Goal: Transaction & Acquisition: Purchase product/service

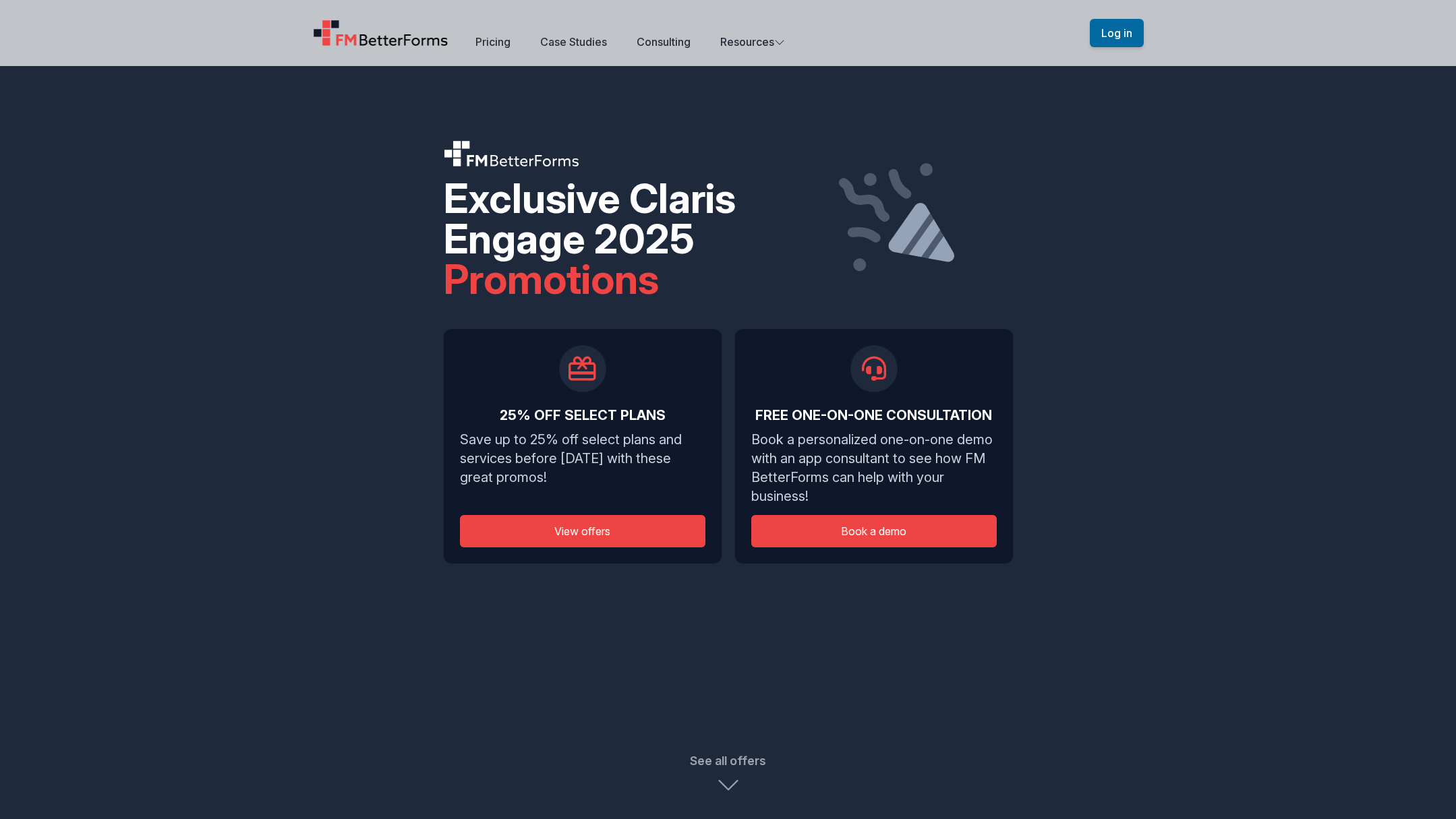
click at [724, 784] on icon at bounding box center [728, 784] width 24 height 27
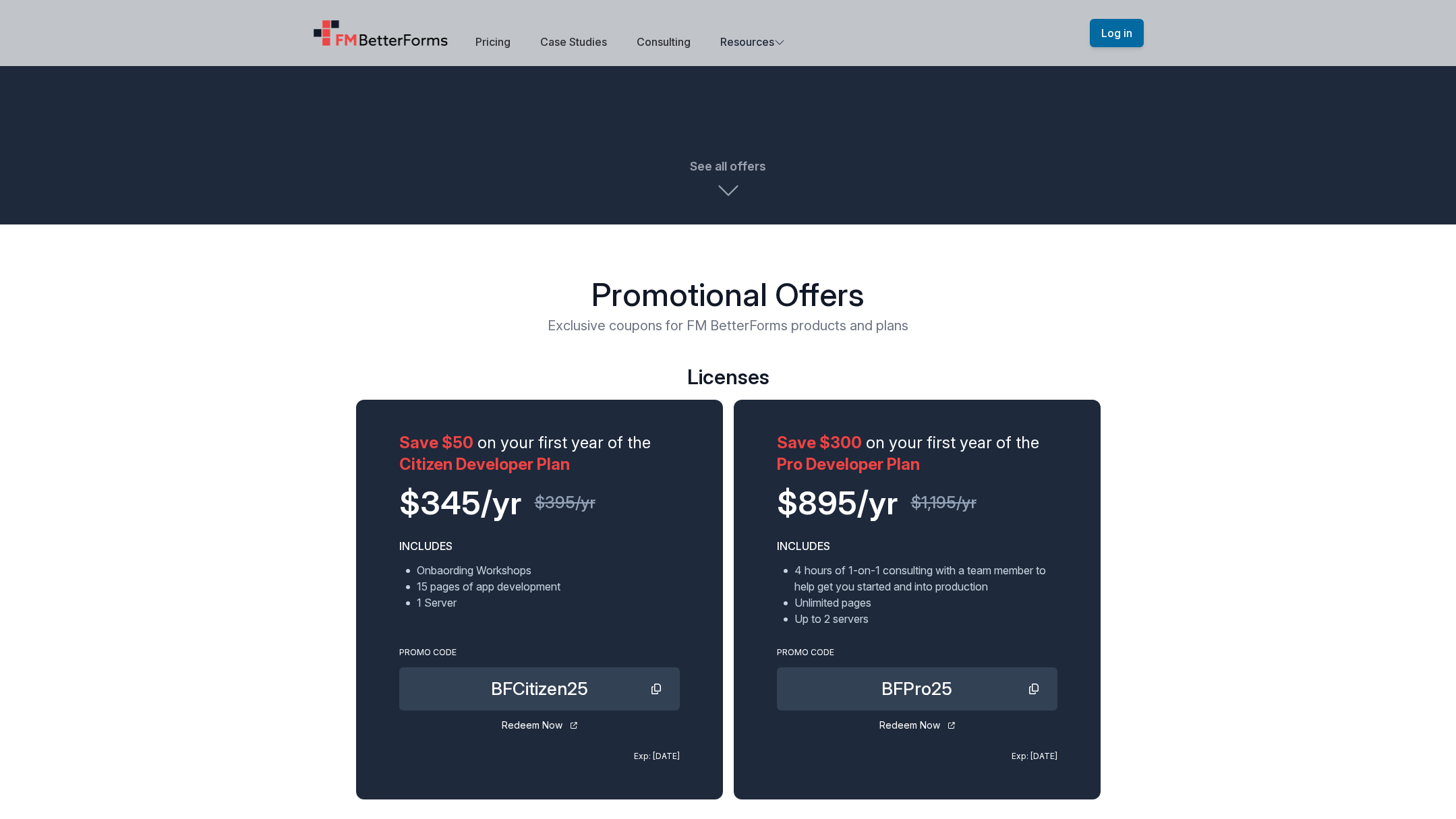
scroll to position [365, 0]
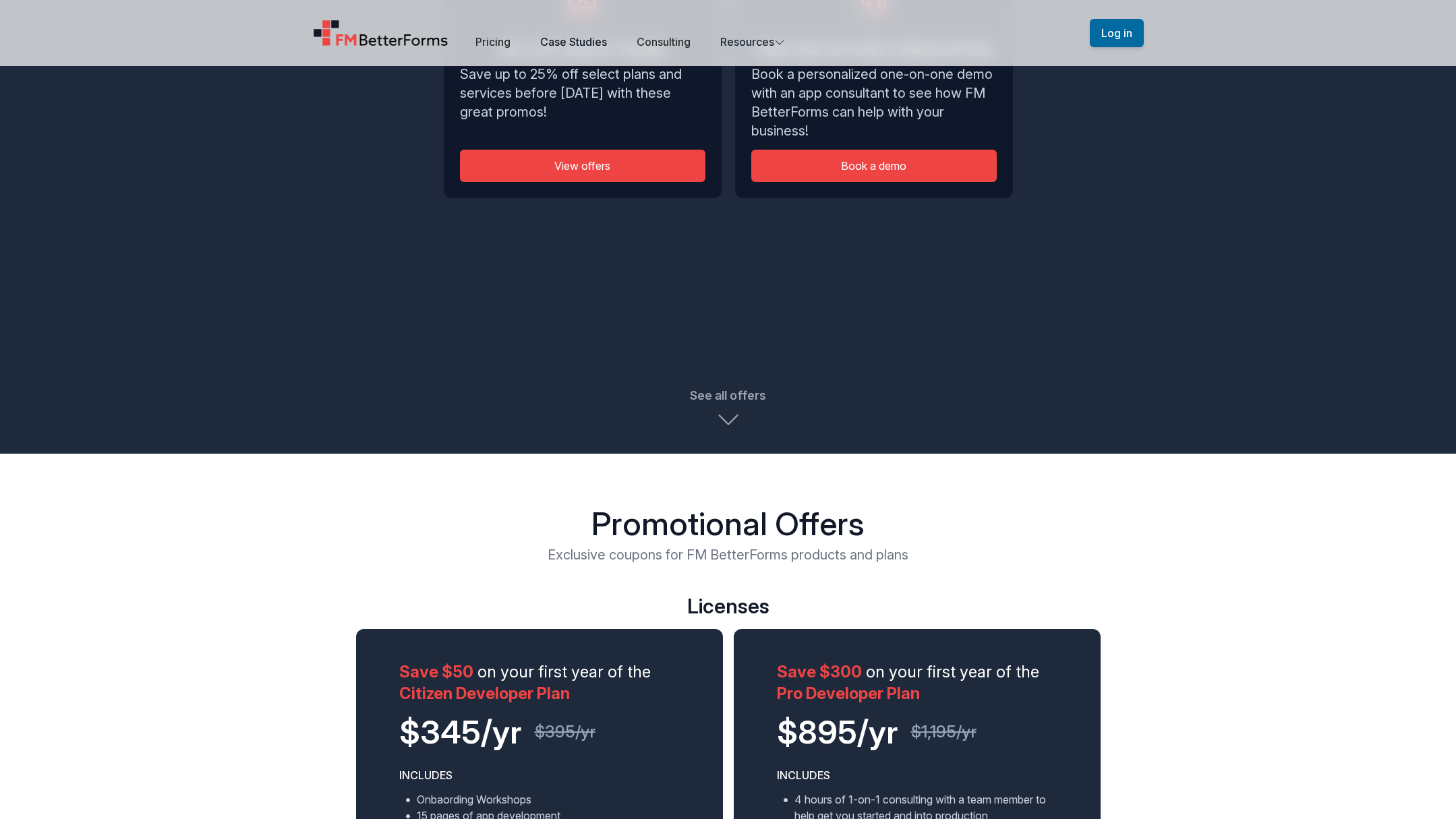
click at [576, 42] on link "Case Studies" at bounding box center [573, 42] width 67 height 14
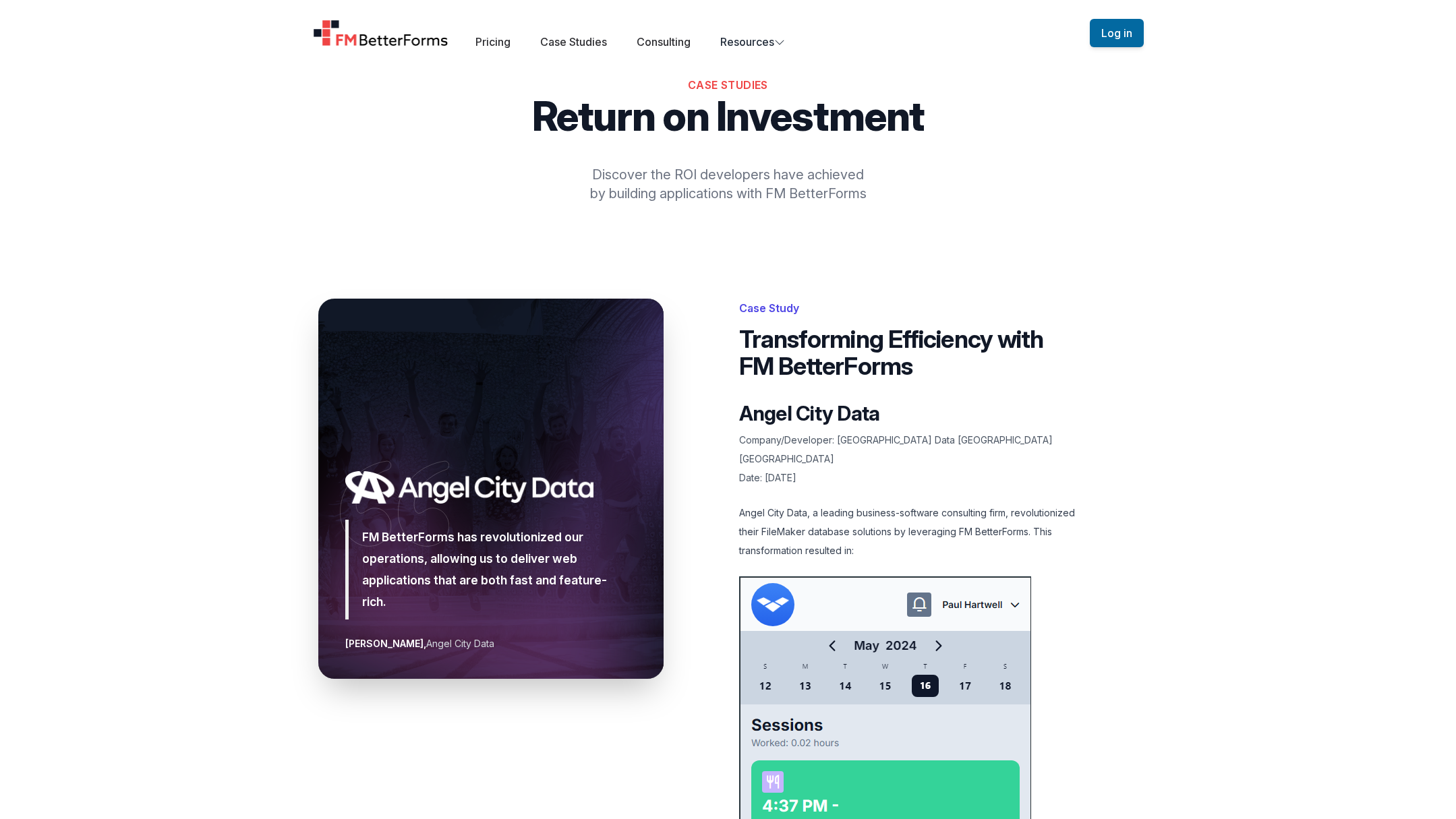
scroll to position [52, 0]
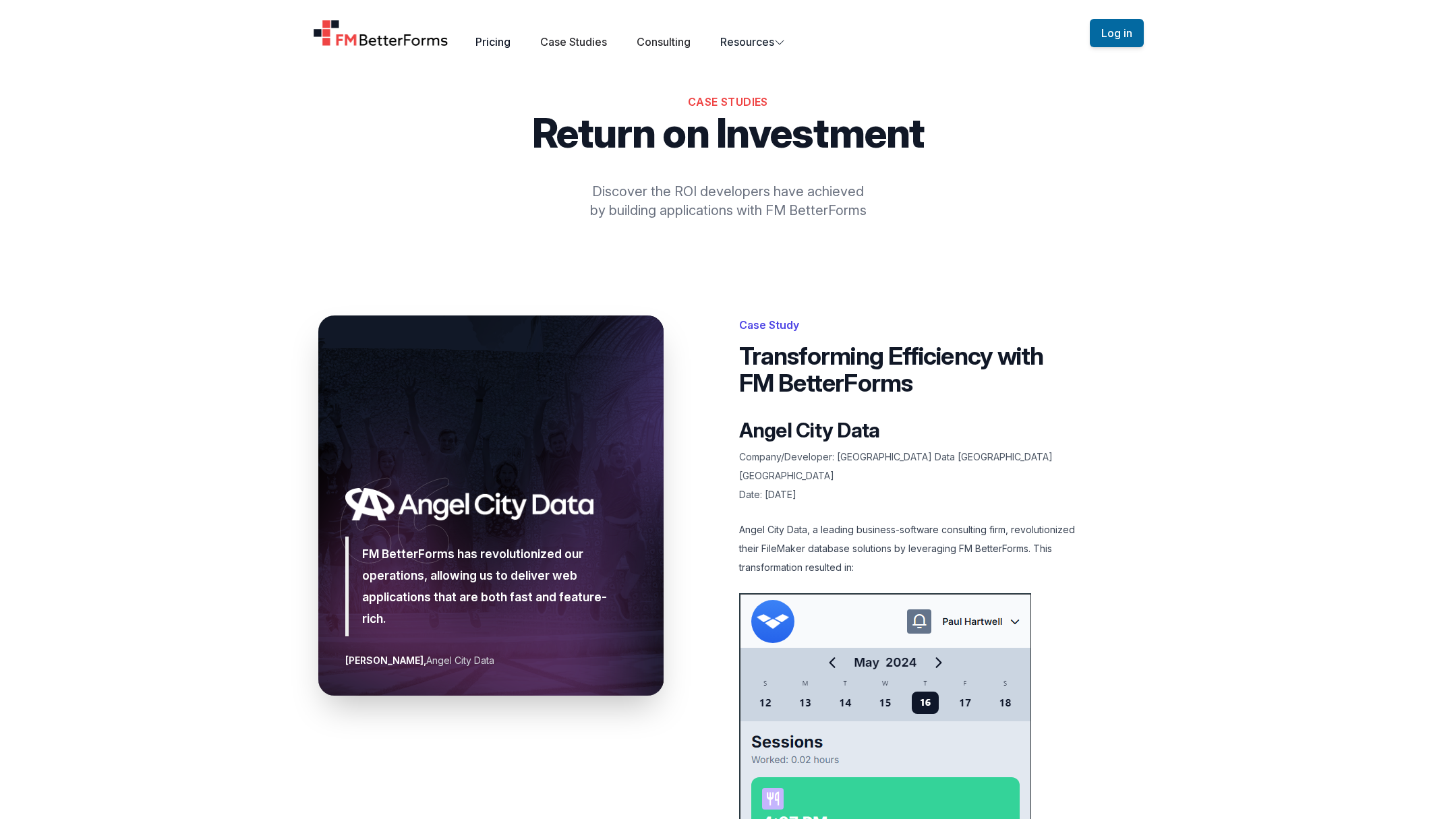
click at [492, 40] on link "Pricing" at bounding box center [493, 42] width 35 height 14
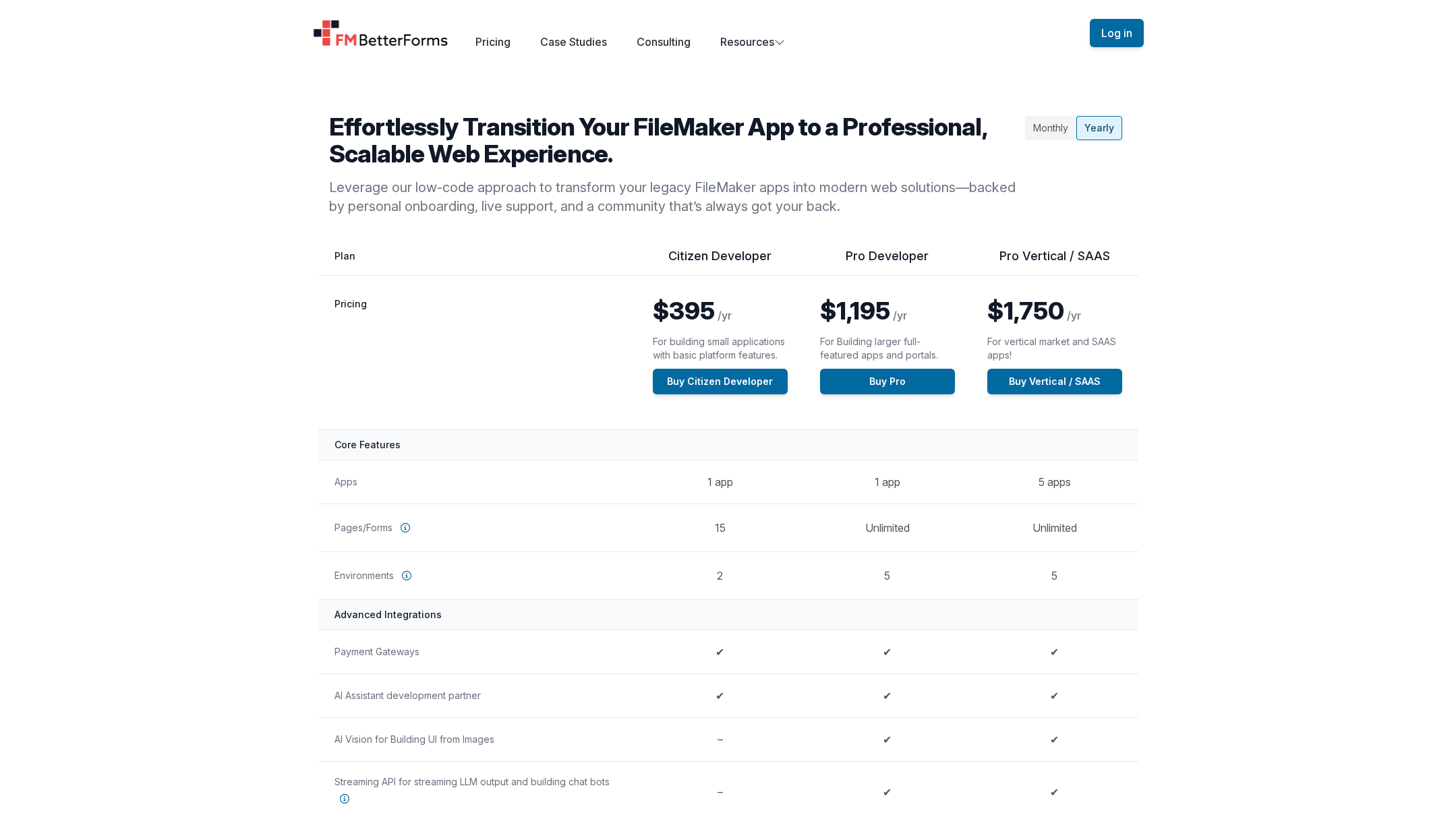
click at [1046, 124] on div "Monthly" at bounding box center [1050, 128] width 51 height 24
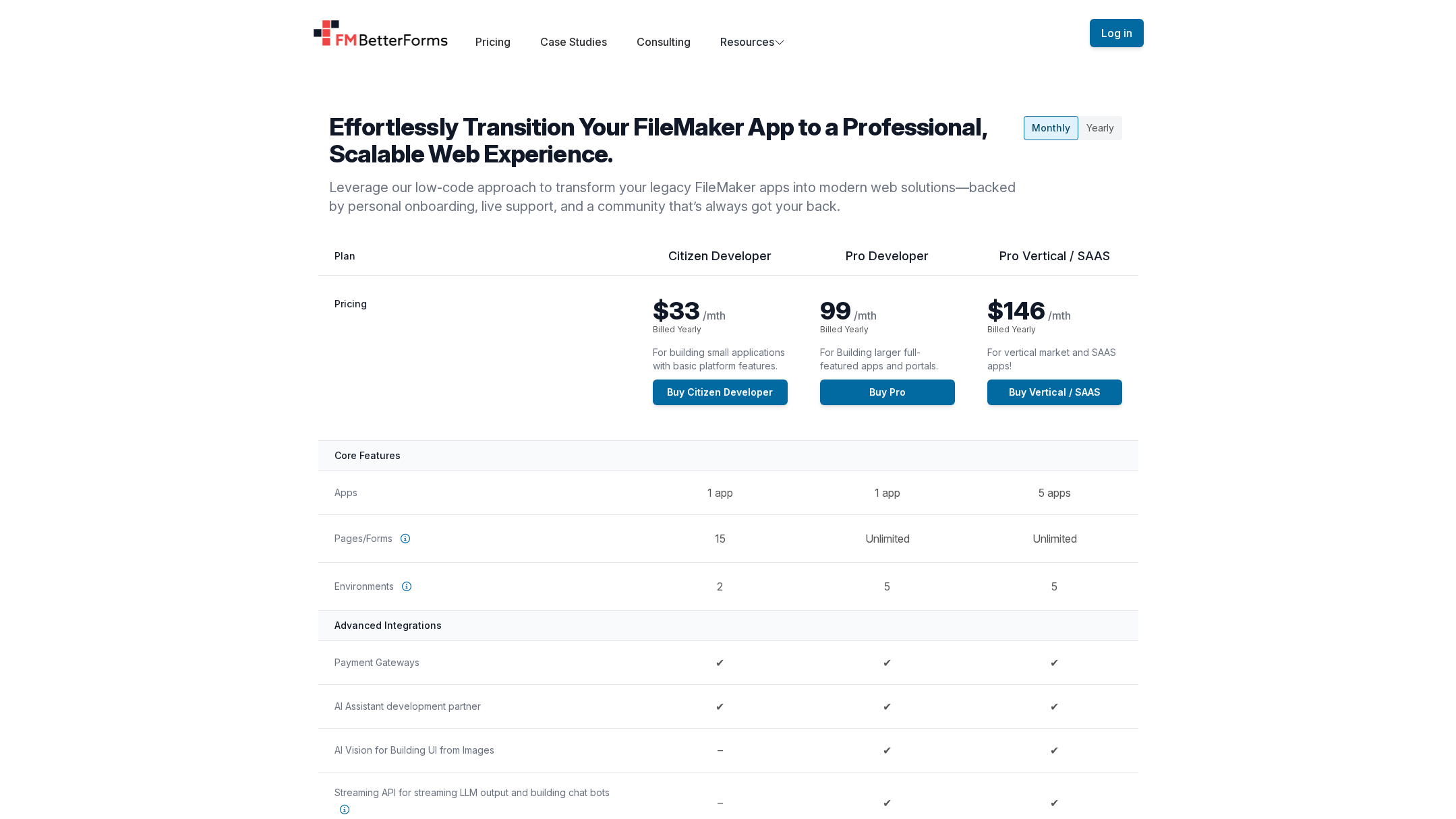
click at [1090, 128] on div "Yearly" at bounding box center [1099, 128] width 43 height 24
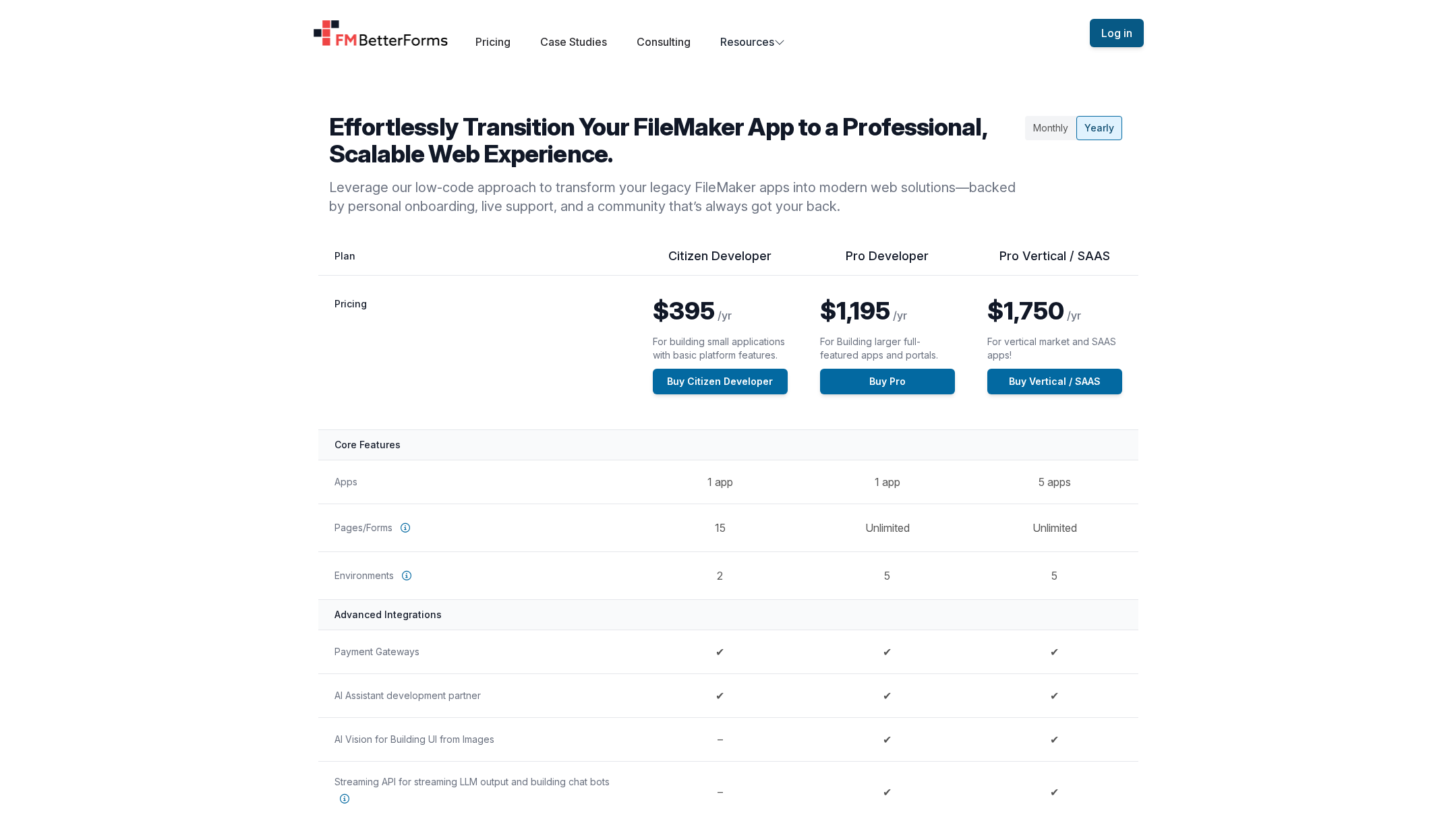
click at [1124, 34] on button "Log in" at bounding box center [1117, 32] width 54 height 29
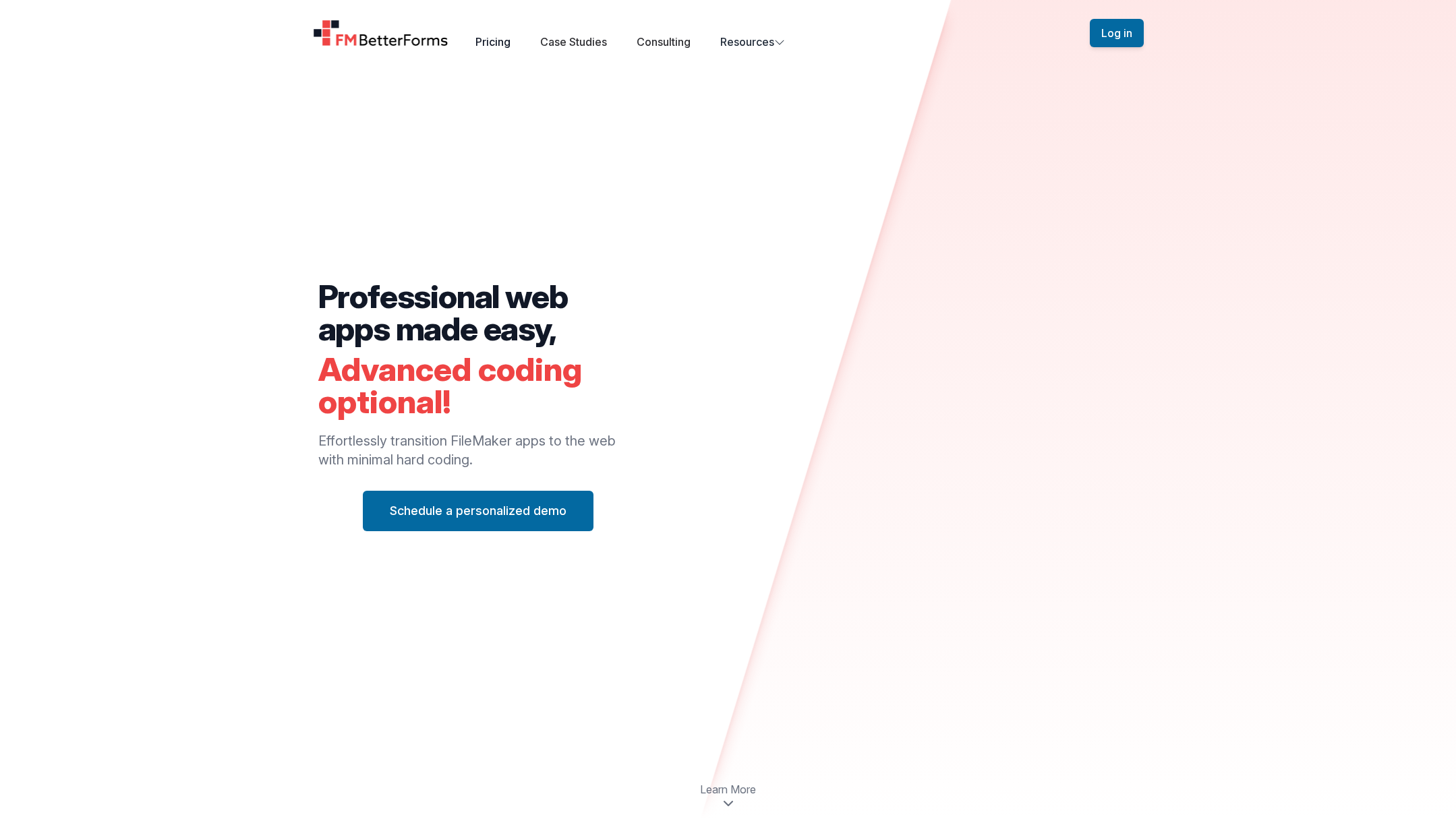
click at [491, 43] on link "Pricing" at bounding box center [493, 42] width 35 height 14
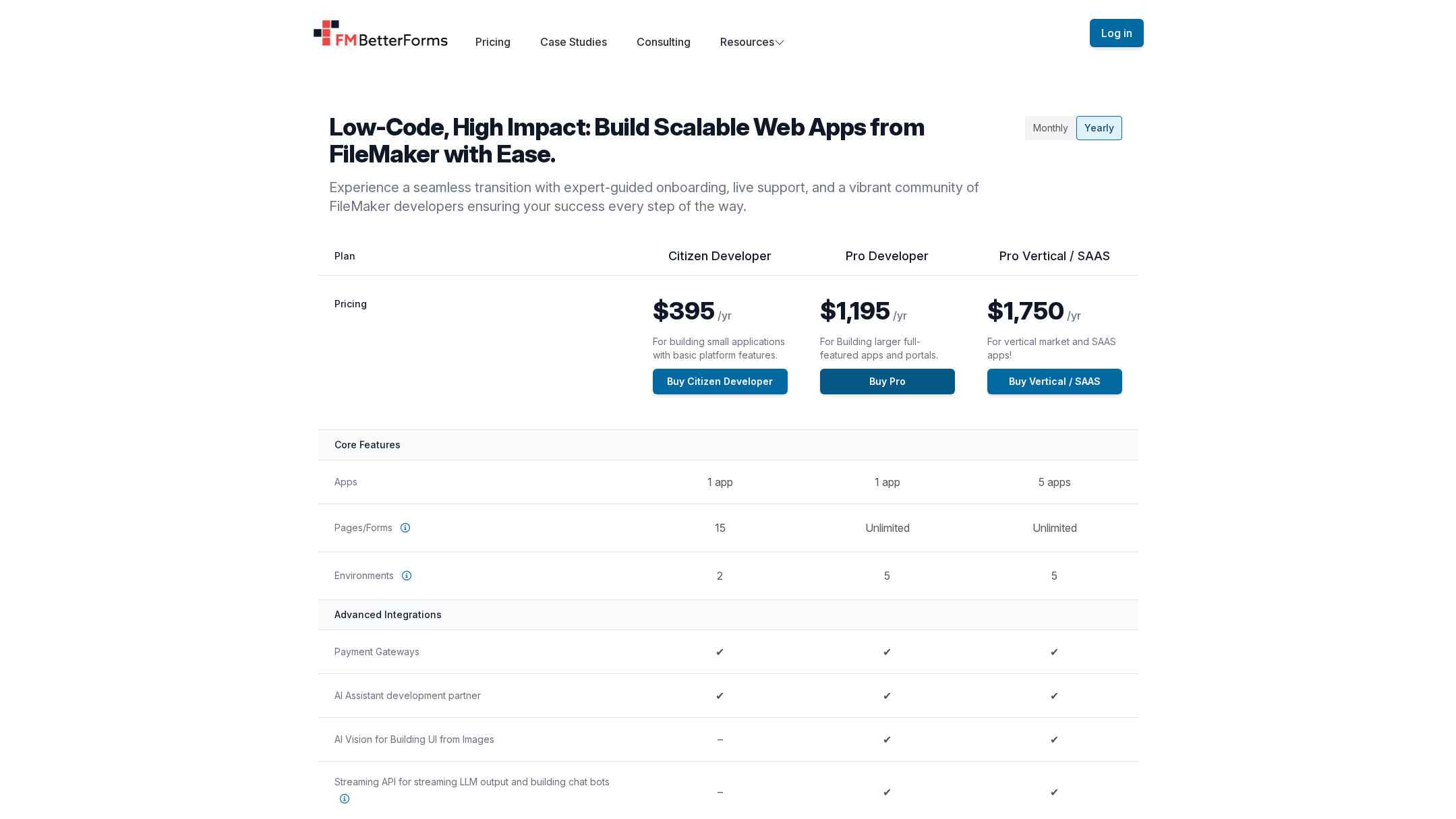
click at [876, 377] on link "Buy Pro" at bounding box center [887, 382] width 135 height 26
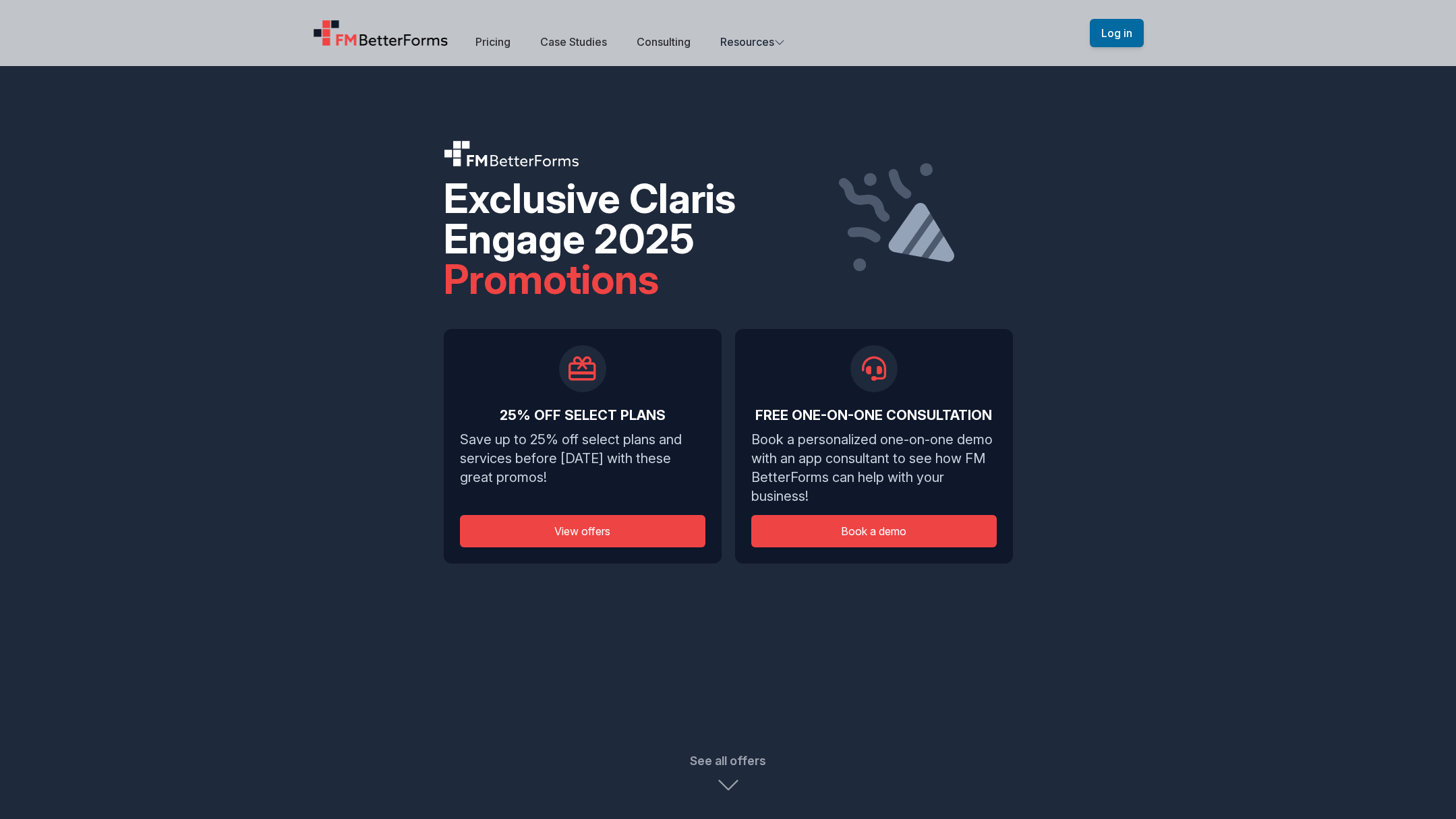
click at [577, 532] on button "View offers" at bounding box center [581, 531] width 245 height 32
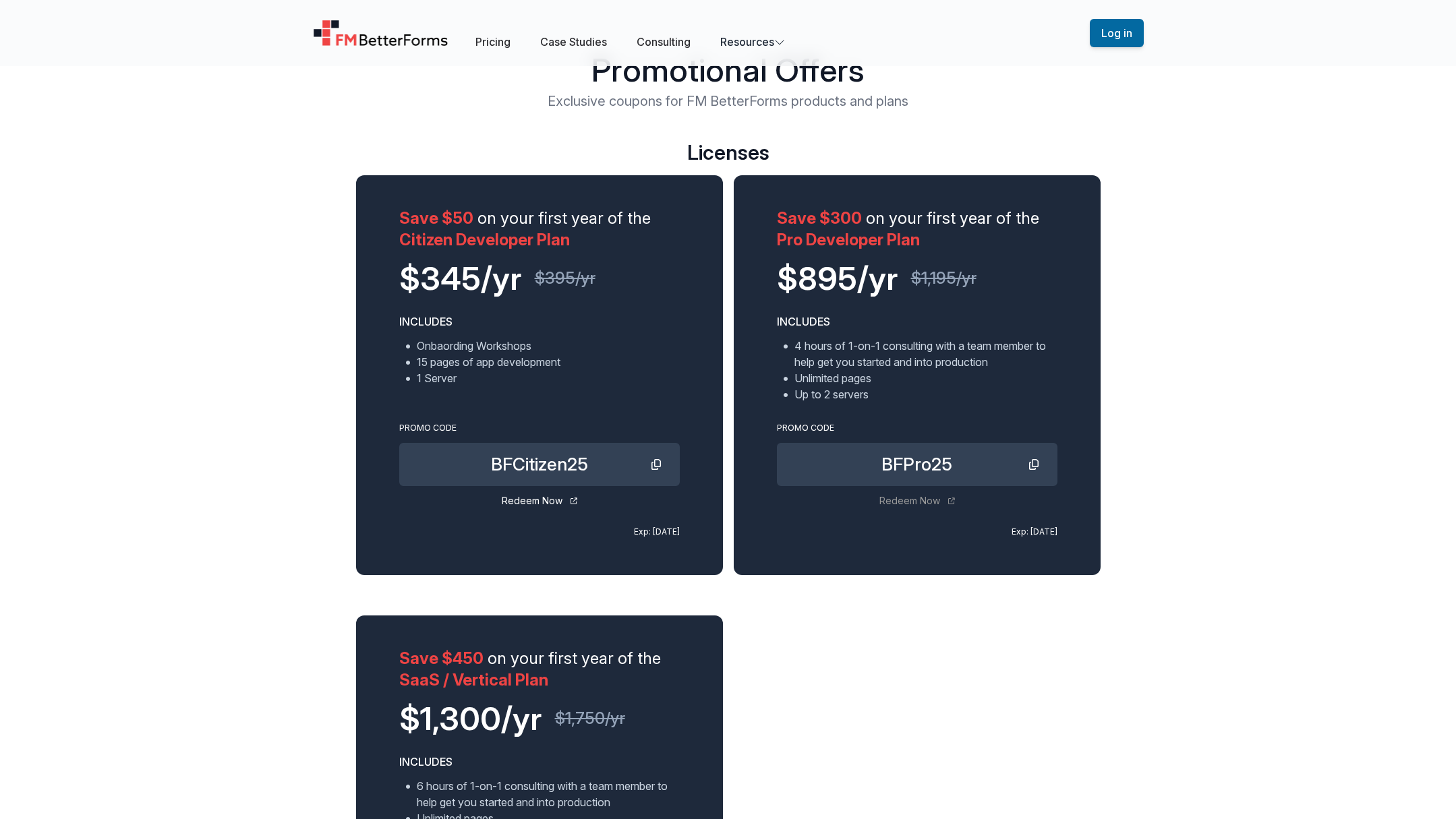
click at [912, 499] on link "Redeem Now" at bounding box center [917, 501] width 76 height 14
